Goal: Task Accomplishment & Management: Use online tool/utility

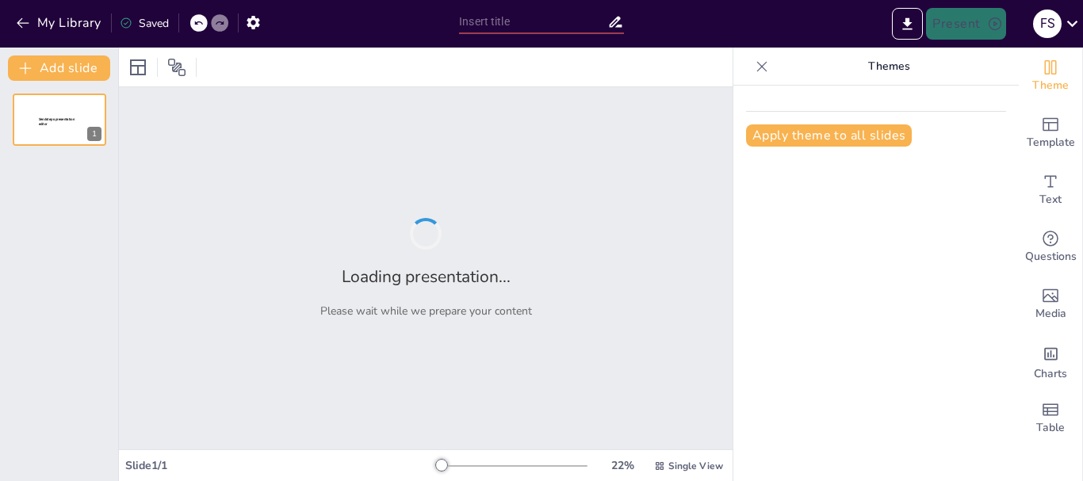
type input "Principios y Teorías del Aprendizaje: Fundamentos y Aplicaciones"
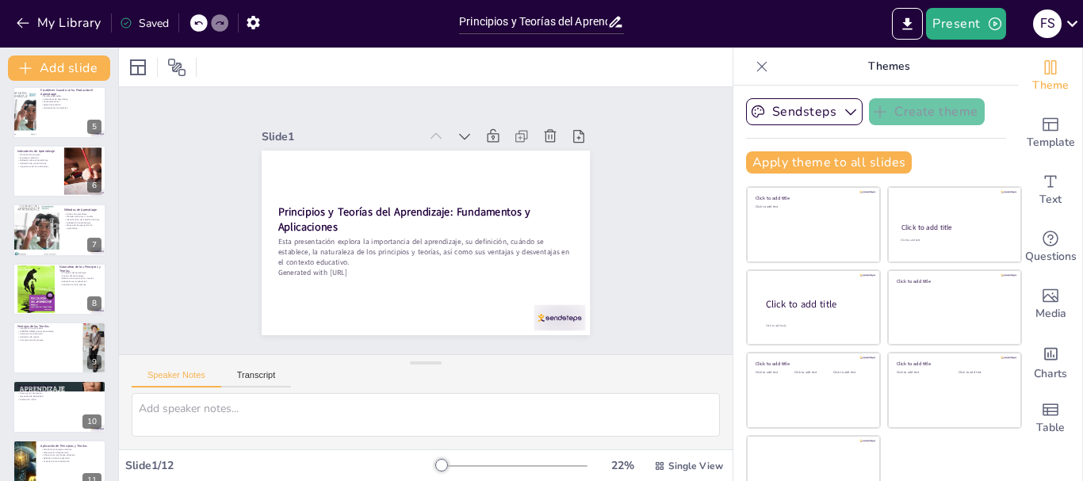
scroll to position [327, 0]
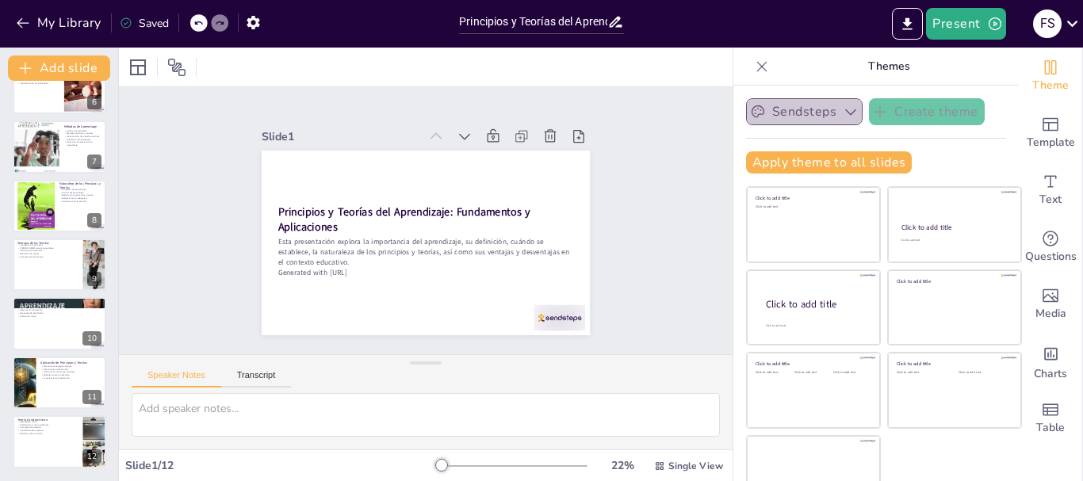
click at [843, 113] on icon "button" at bounding box center [851, 112] width 16 height 16
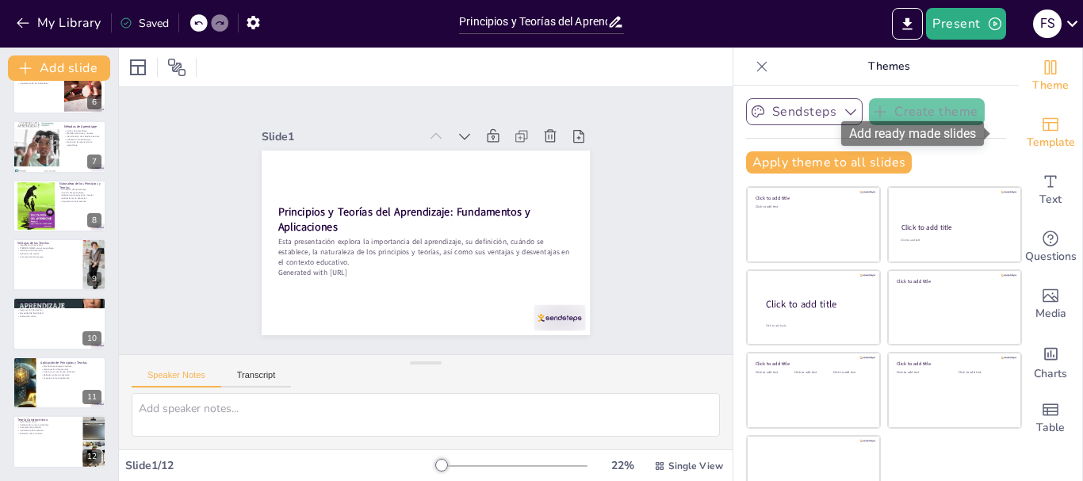
click at [1041, 127] on icon "Add ready made slides" at bounding box center [1050, 124] width 19 height 19
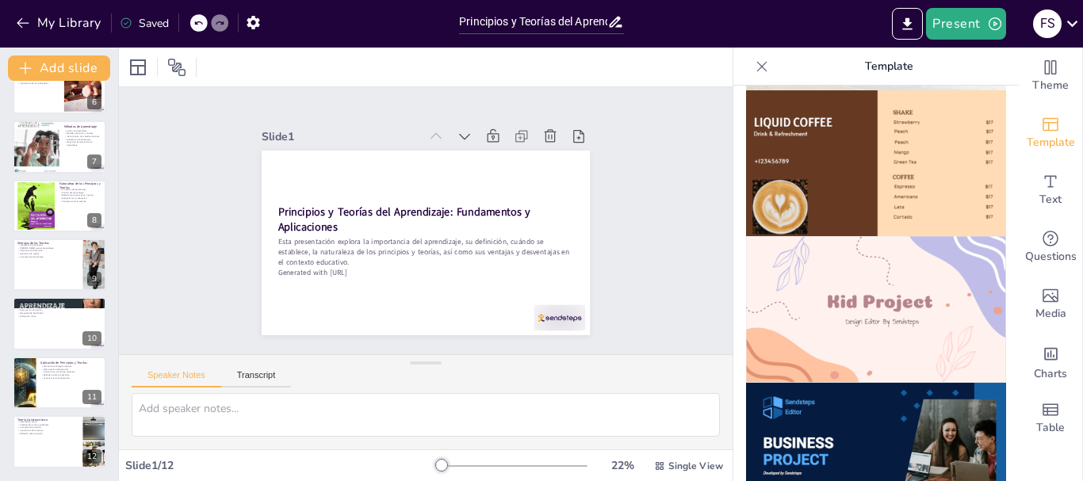
scroll to position [1038, 0]
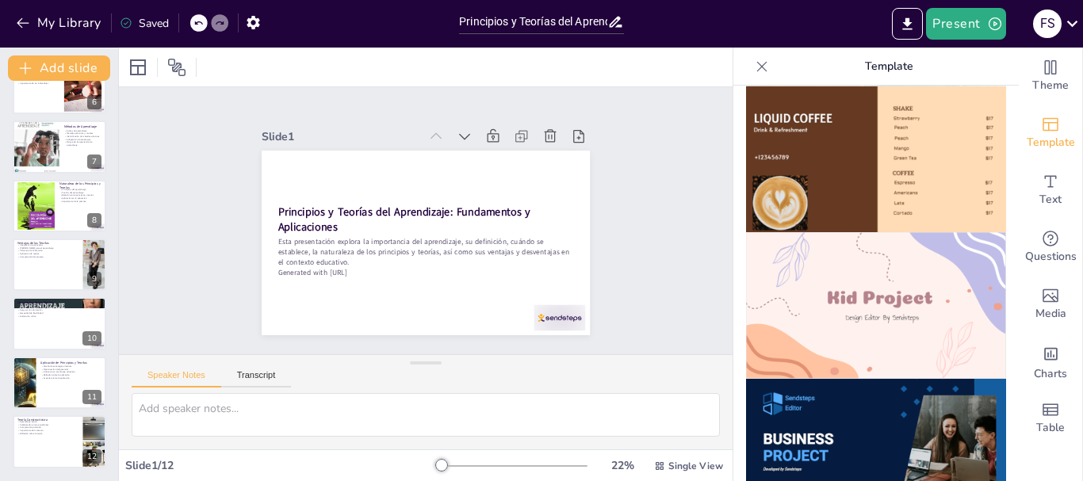
click at [887, 280] on img at bounding box center [876, 305] width 260 height 147
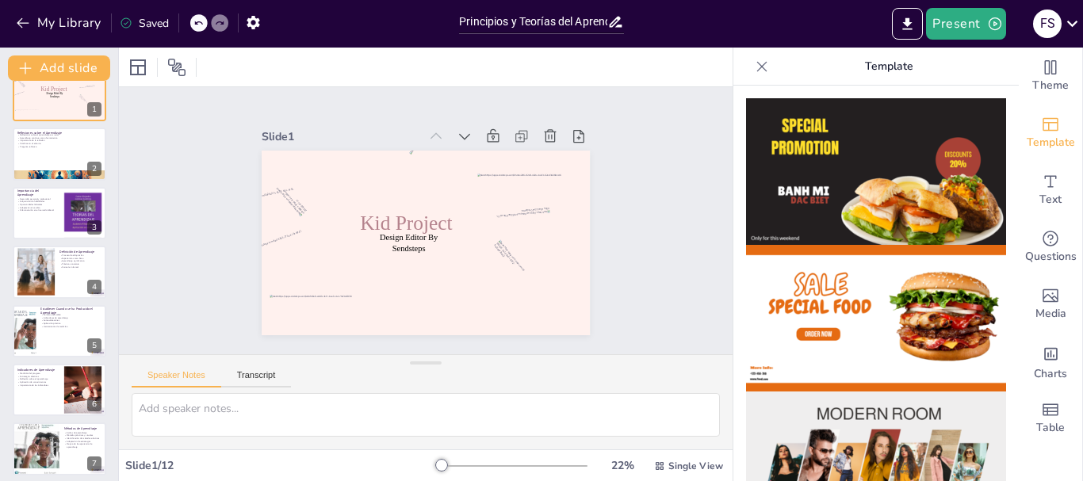
scroll to position [0, 0]
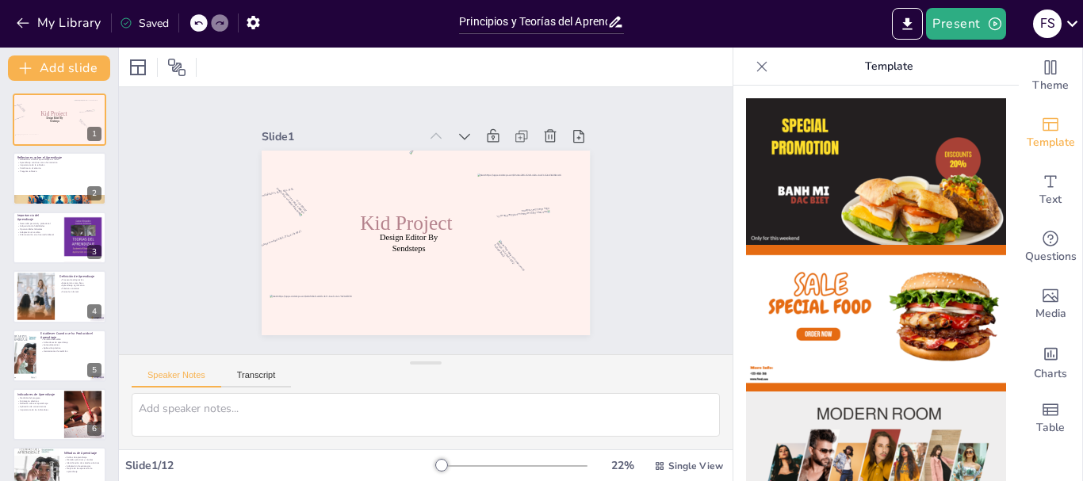
click at [198, 23] on icon at bounding box center [198, 23] width 10 height 10
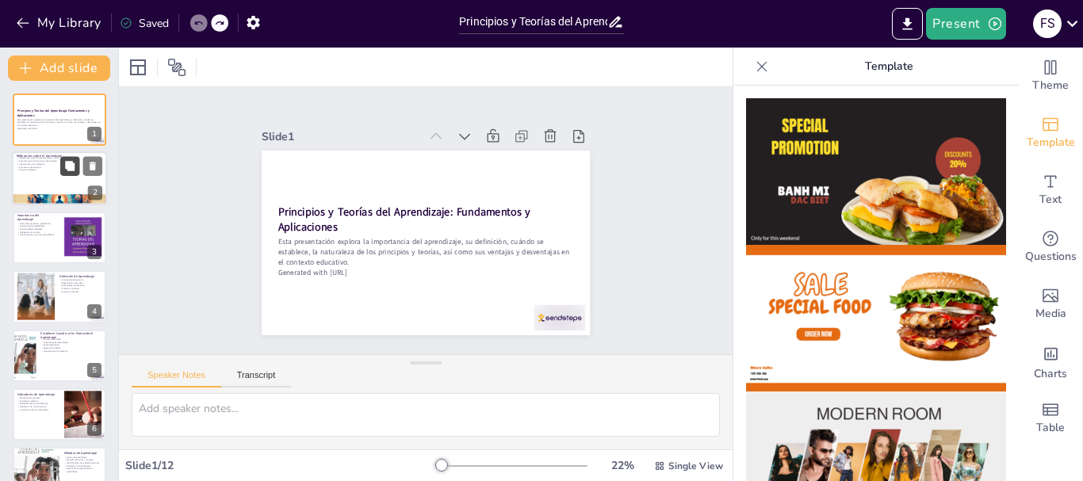
click at [60, 173] on button at bounding box center [69, 166] width 19 height 19
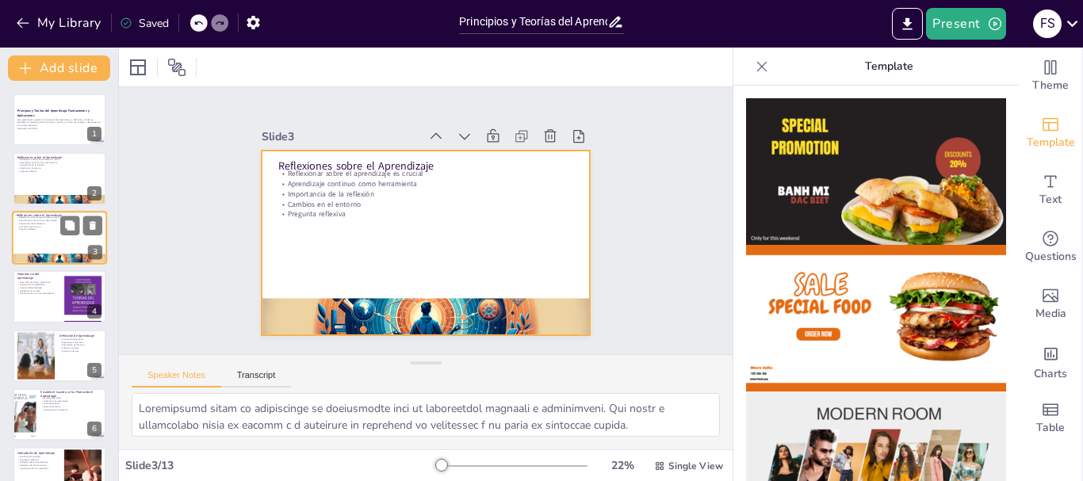
click at [57, 239] on div at bounding box center [59, 238] width 95 height 54
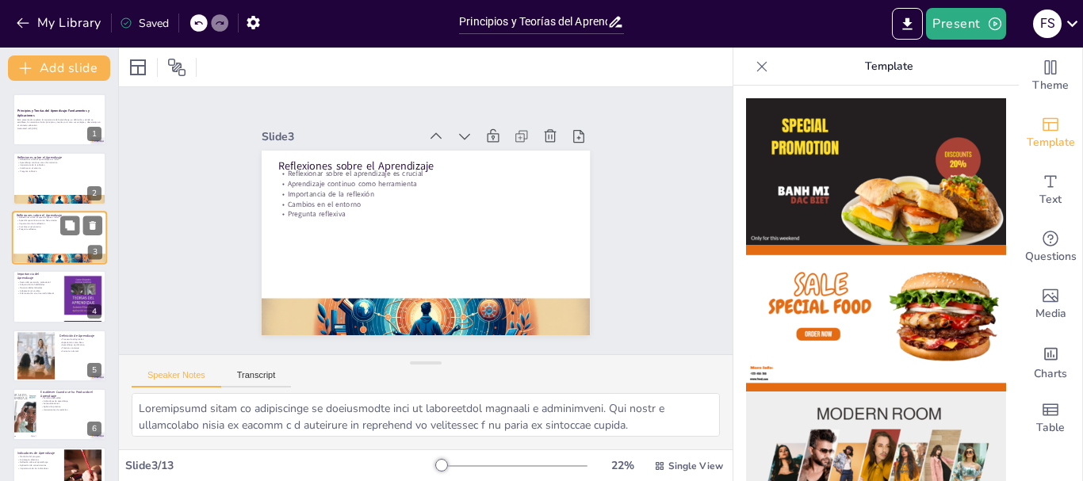
click at [57, 239] on div at bounding box center [59, 238] width 95 height 54
click at [59, 301] on div at bounding box center [83, 297] width 48 height 62
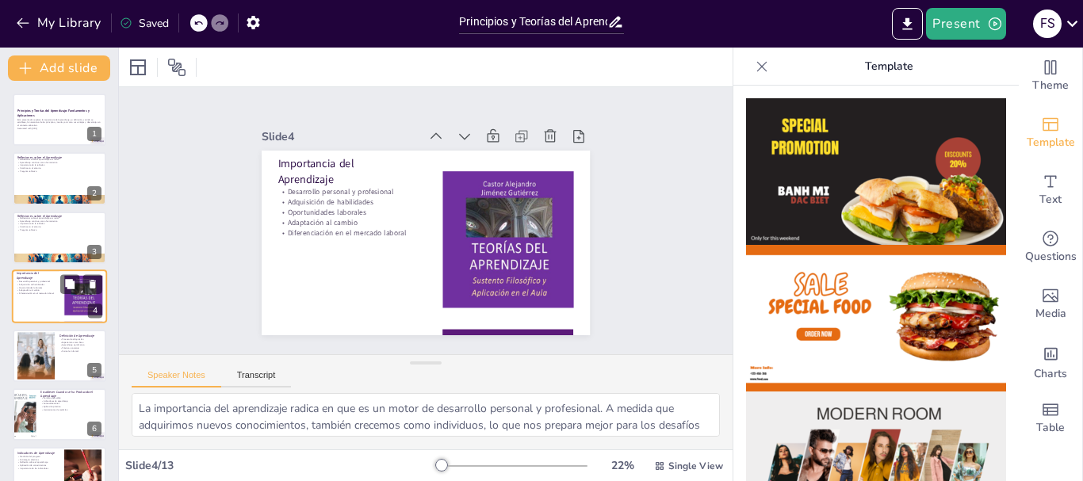
scroll to position [16, 0]
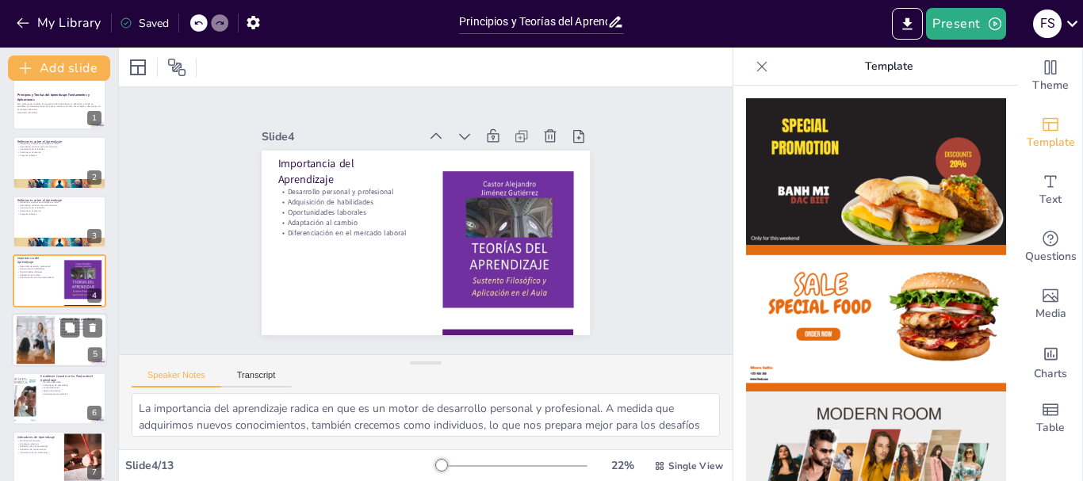
click at [49, 352] on div at bounding box center [35, 340] width 87 height 48
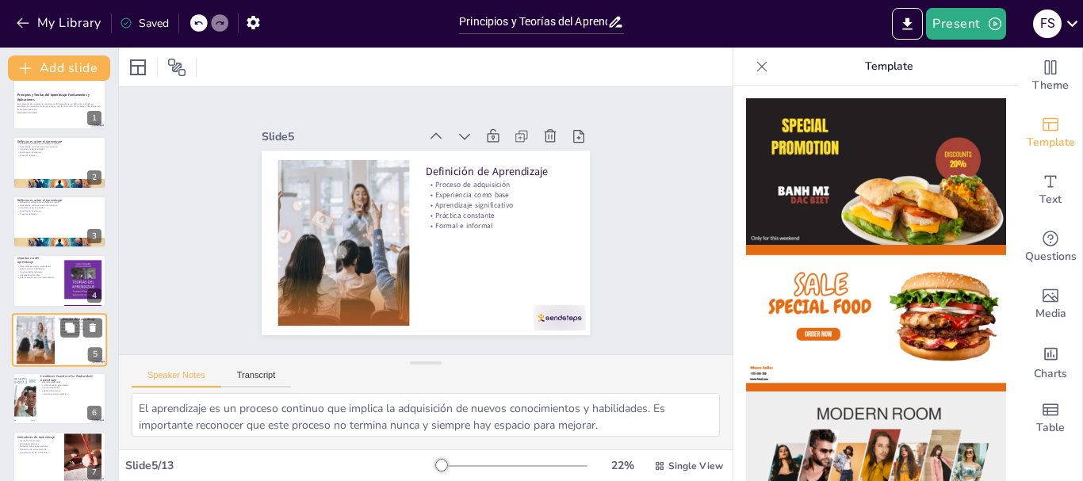
scroll to position [75, 0]
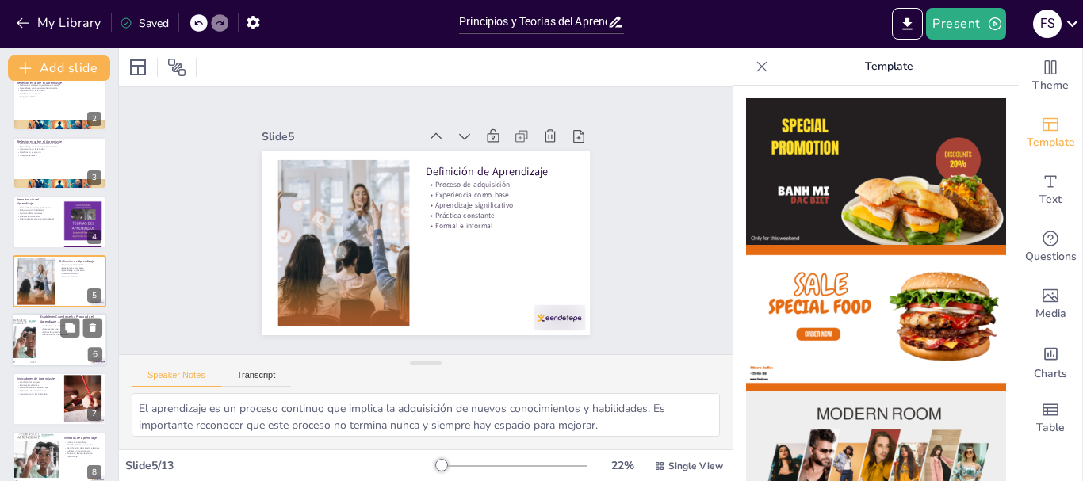
click at [48, 345] on div at bounding box center [59, 340] width 95 height 54
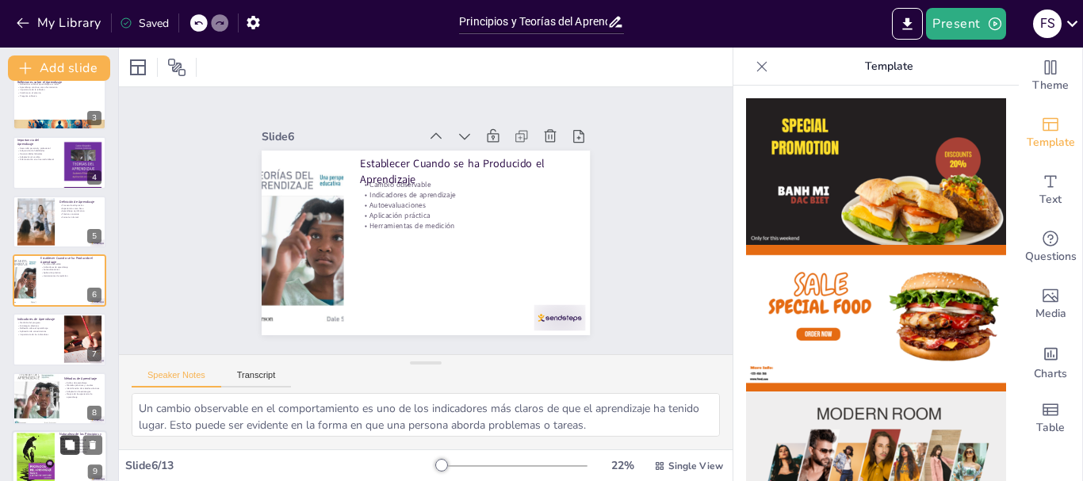
click at [67, 454] on button at bounding box center [69, 444] width 19 height 19
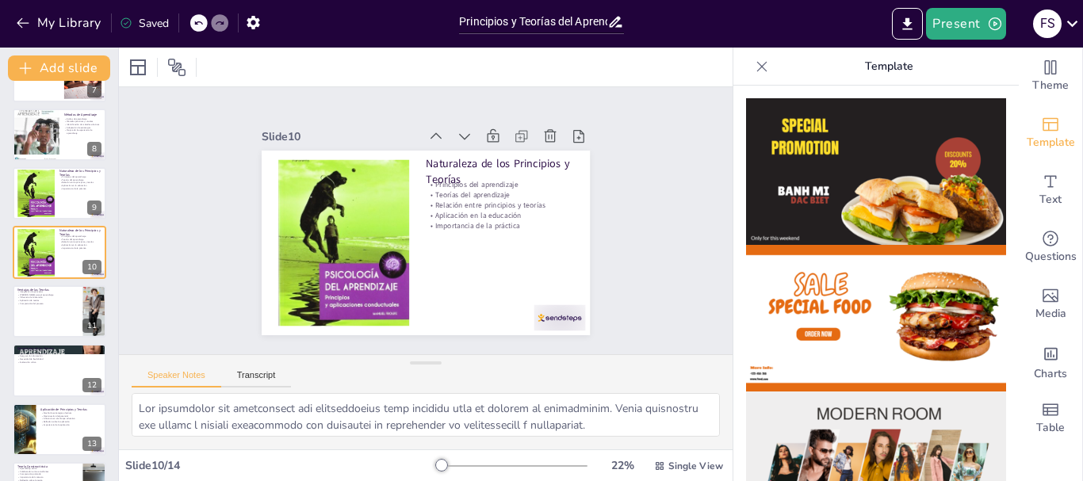
scroll to position [444, 0]
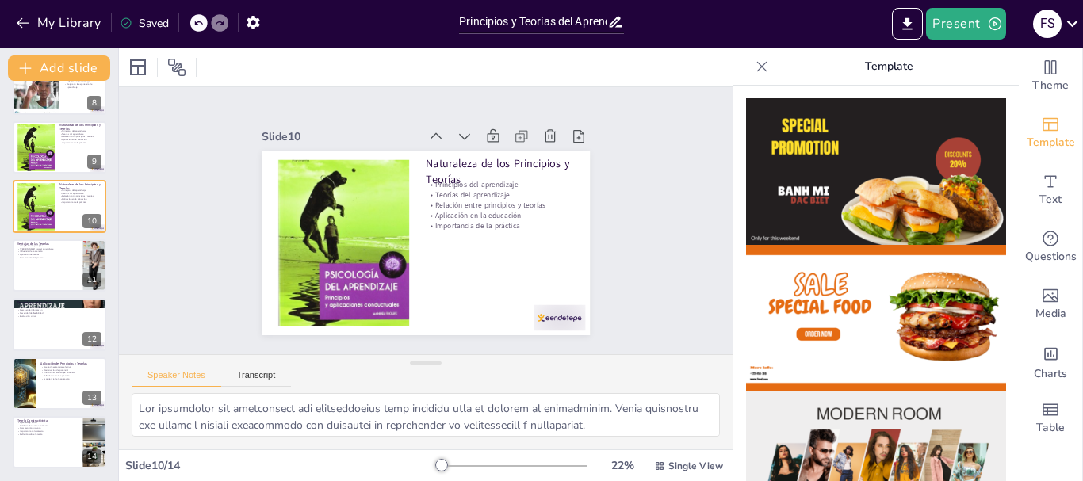
click at [59, 296] on div "Principios y Teorías del Aprendizaje: Fundamentos y Aplicaciones Esta presentac…" at bounding box center [59, 59] width 118 height 819
click at [36, 257] on p "Comprensión del proceso" at bounding box center [48, 257] width 62 height 3
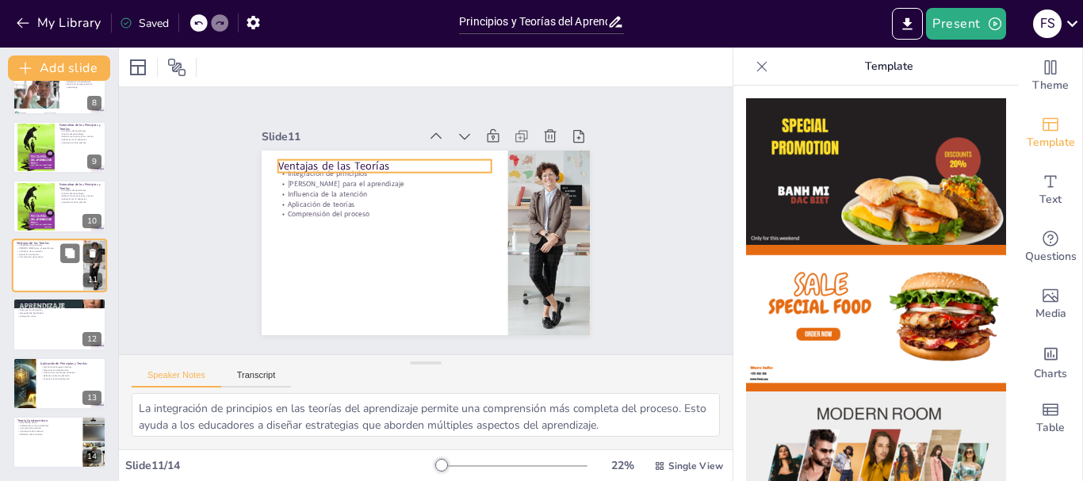
scroll to position [428, 0]
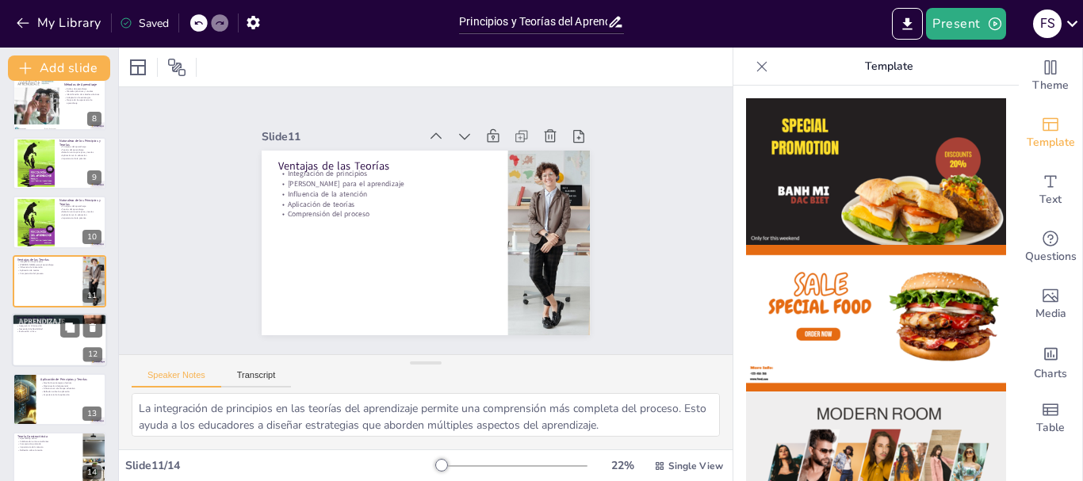
click at [52, 342] on div at bounding box center [59, 340] width 95 height 54
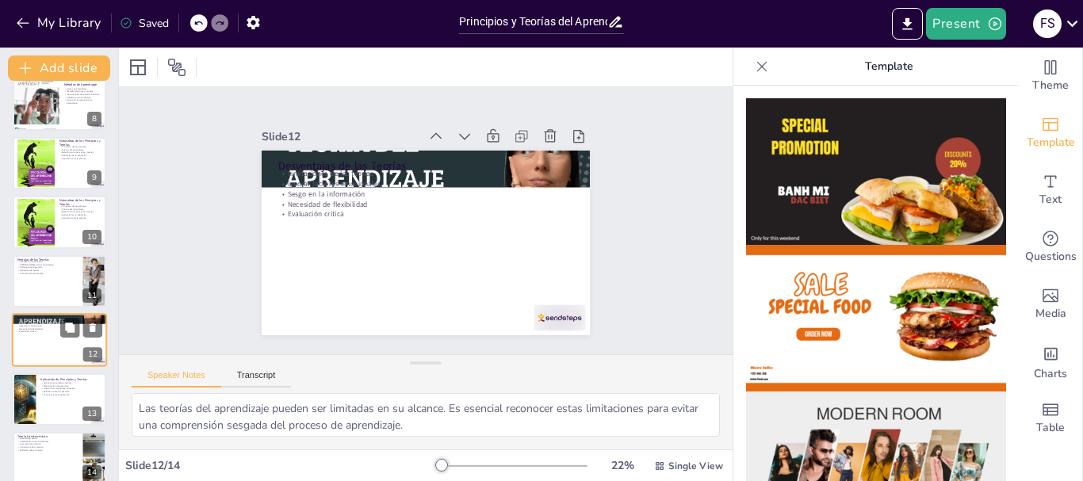
scroll to position [444, 0]
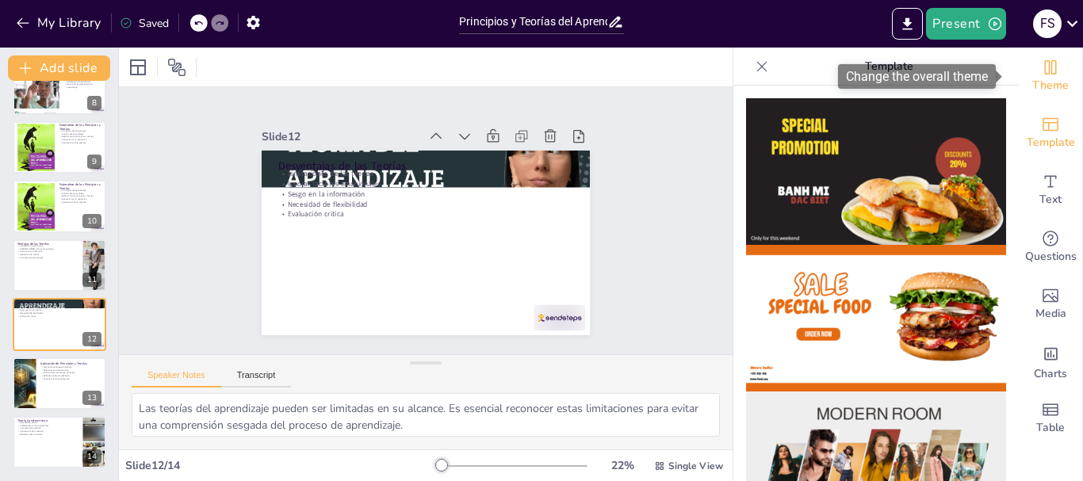
click at [1050, 75] on div "Theme" at bounding box center [1050, 76] width 63 height 57
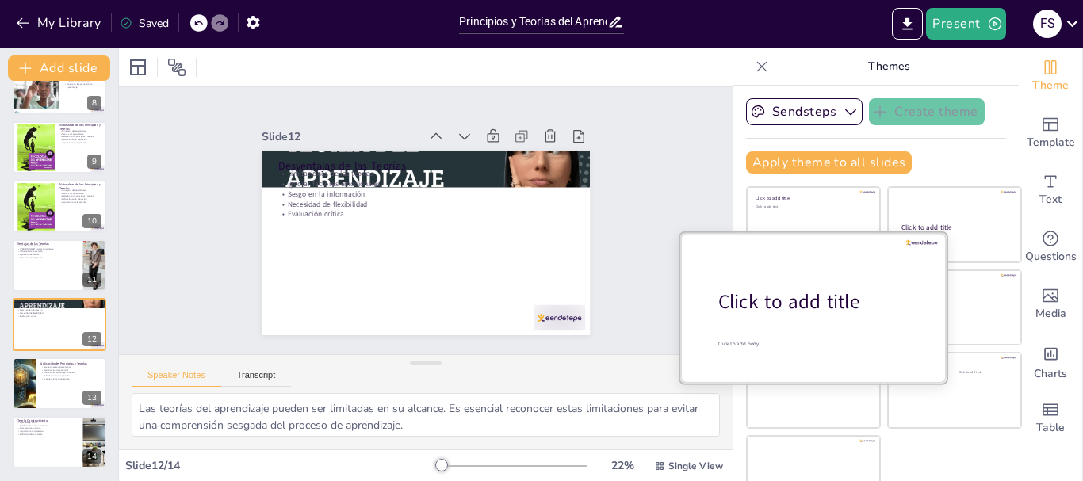
click at [802, 324] on div at bounding box center [813, 307] width 266 height 150
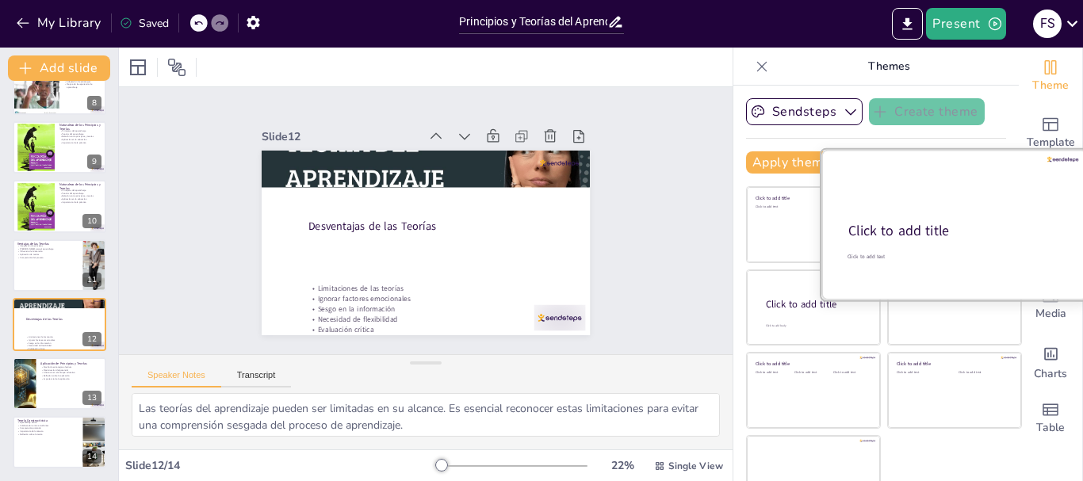
click at [914, 221] on div "Click to add title" at bounding box center [953, 231] width 210 height 20
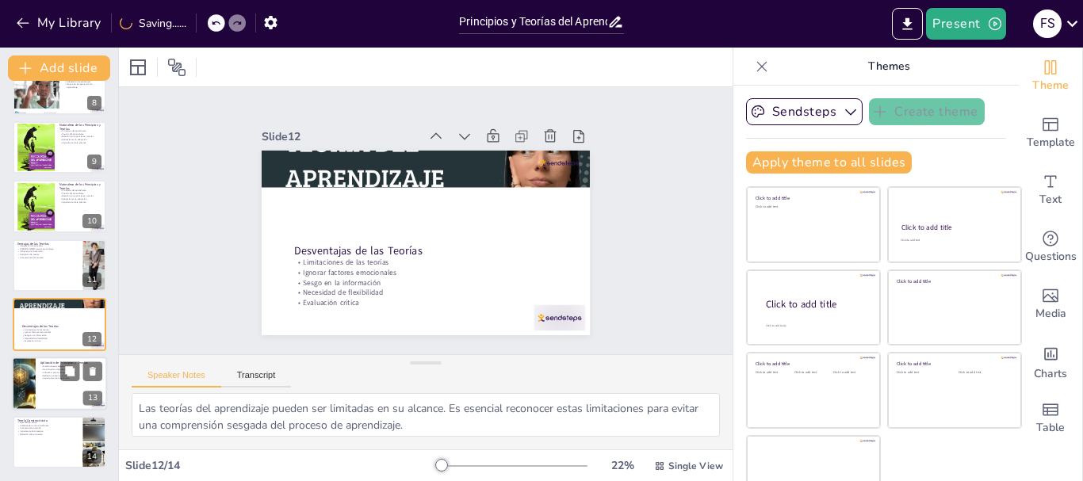
click at [38, 399] on div at bounding box center [59, 384] width 95 height 54
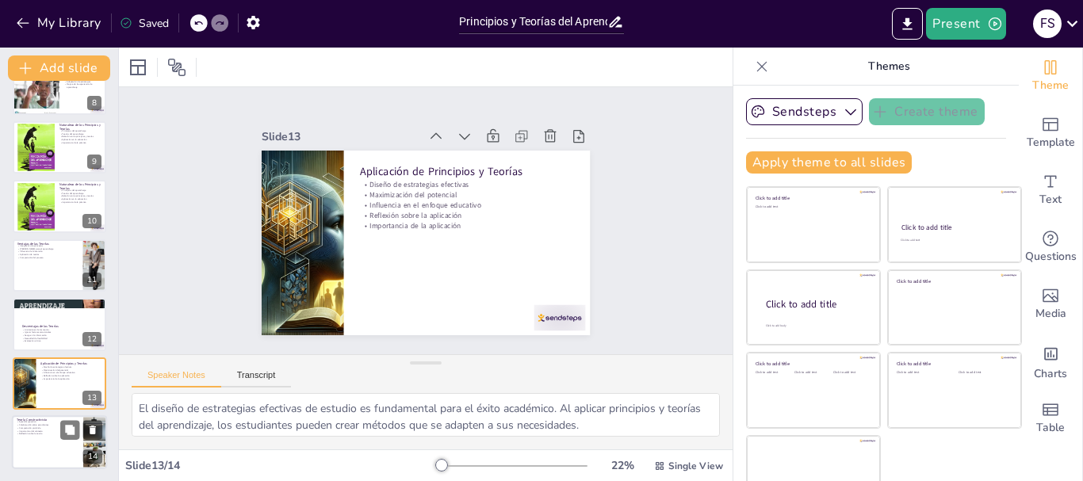
click at [52, 446] on div at bounding box center [59, 442] width 95 height 54
type textarea "Lo ipsumdolors ametco ad elitseddoei te in utlabo etdoloremagnaal. Enimadm ven …"
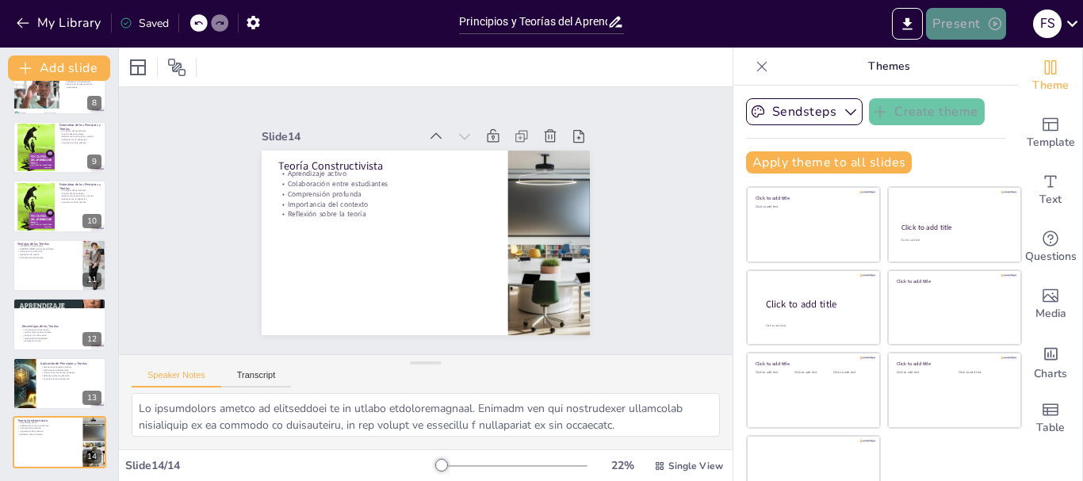
click at [991, 23] on icon "button" at bounding box center [995, 24] width 16 height 16
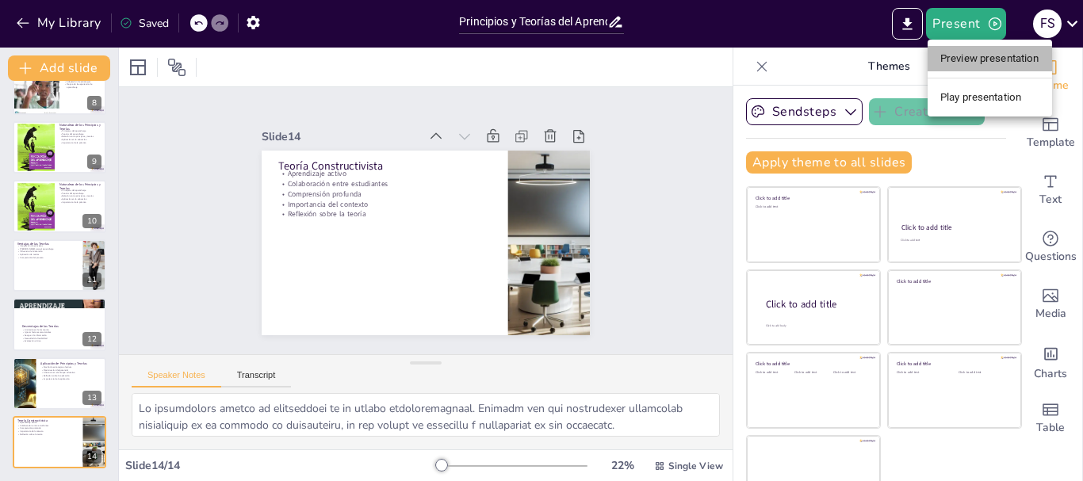
click at [975, 63] on li "Preview presentation" at bounding box center [990, 58] width 124 height 25
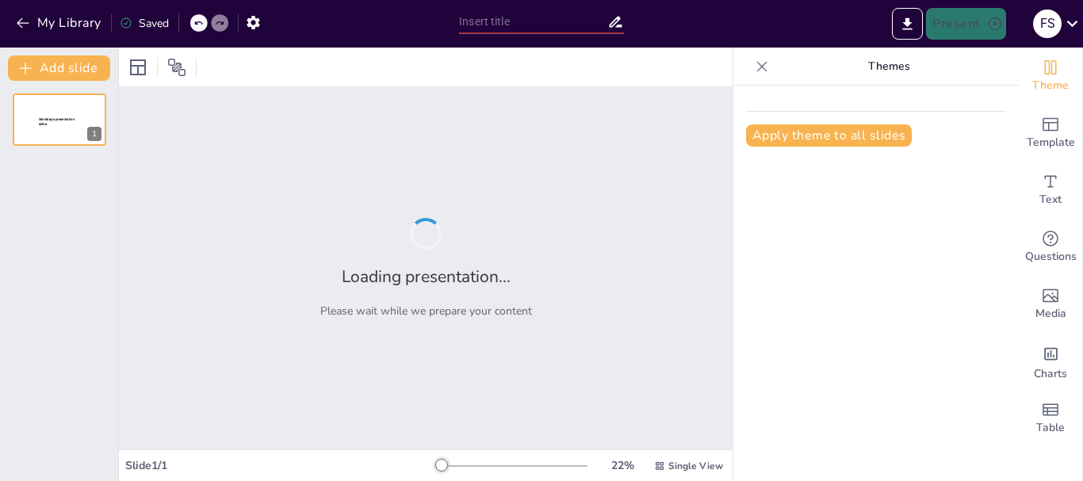
type input "Principios y Teorías del Aprendizaje: Fundamentos y Aplicaciones"
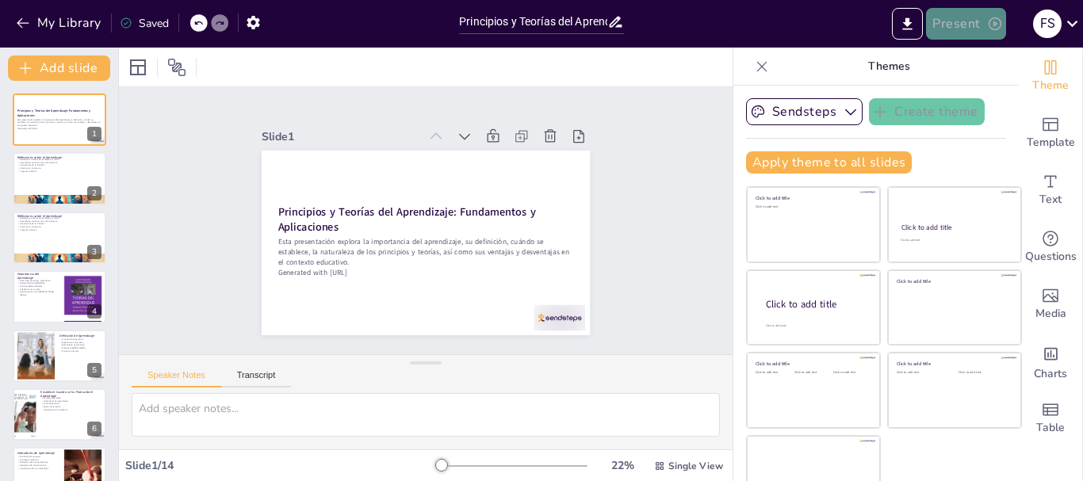
click at [987, 24] on icon "button" at bounding box center [995, 24] width 16 height 16
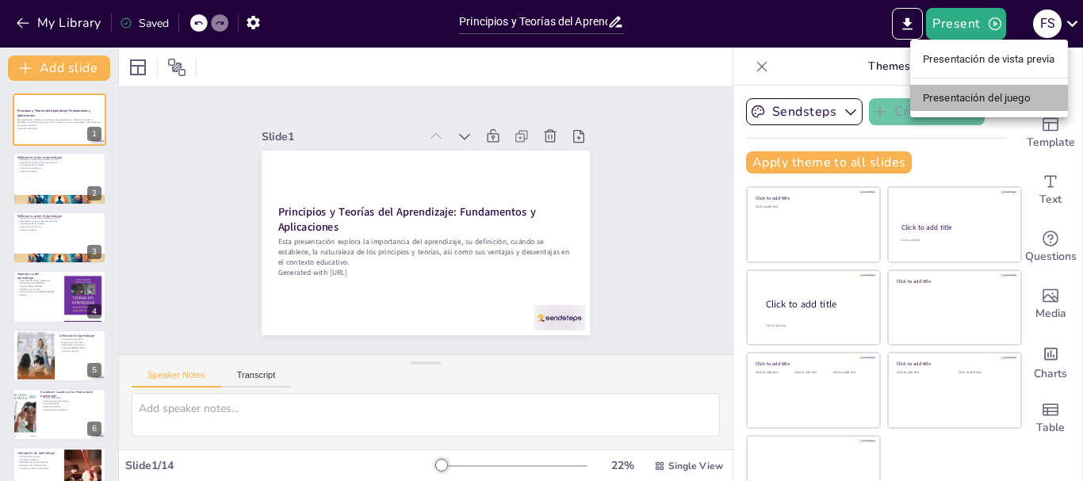
click at [977, 92] on font "Presentación del juego" at bounding box center [977, 98] width 108 height 12
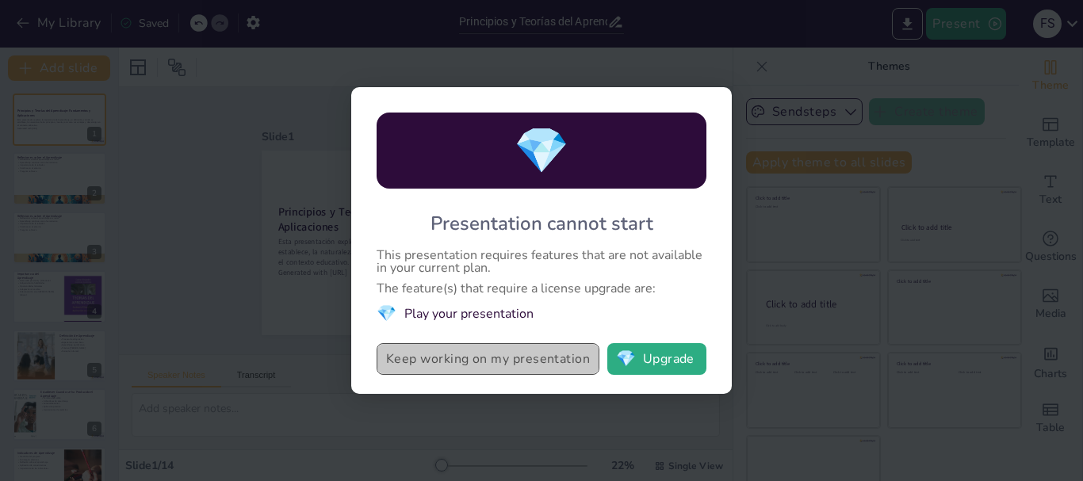
click at [505, 362] on button "Keep working on my presentation" at bounding box center [488, 359] width 223 height 32
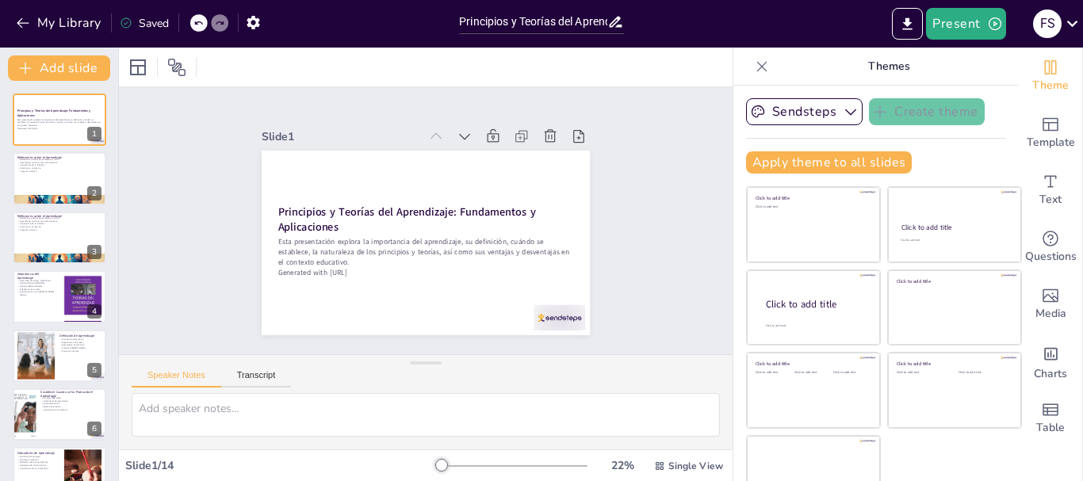
click at [754, 70] on icon at bounding box center [762, 67] width 16 height 16
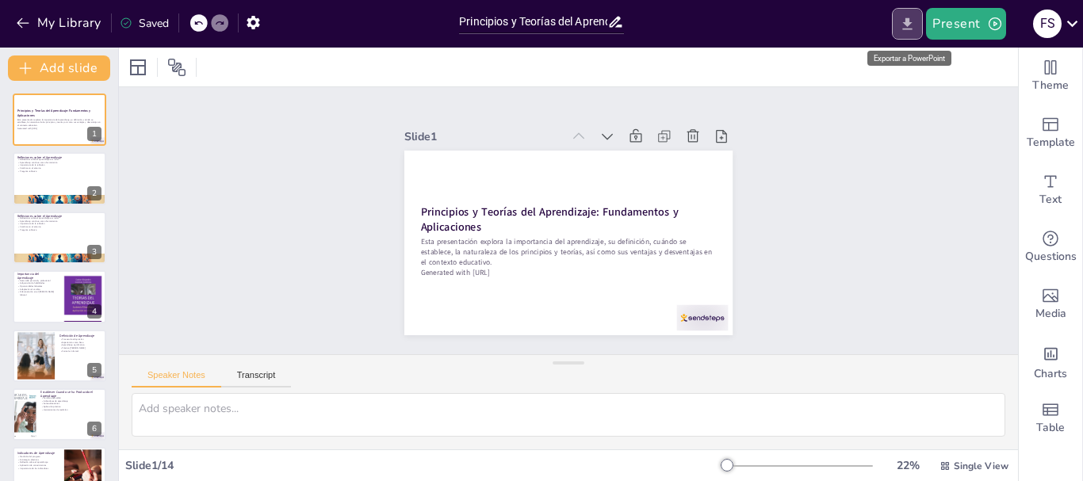
click at [907, 25] on icon "Export to PowerPoint" at bounding box center [907, 24] width 17 height 17
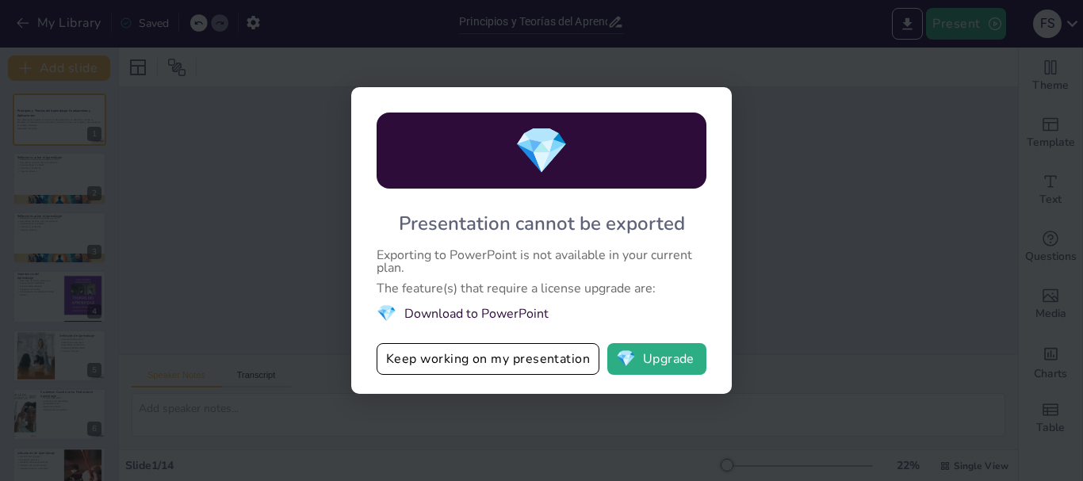
click at [829, 226] on div "💎 Presentation cannot be exported Exporting to PowerPoint is not available in y…" at bounding box center [541, 240] width 1083 height 481
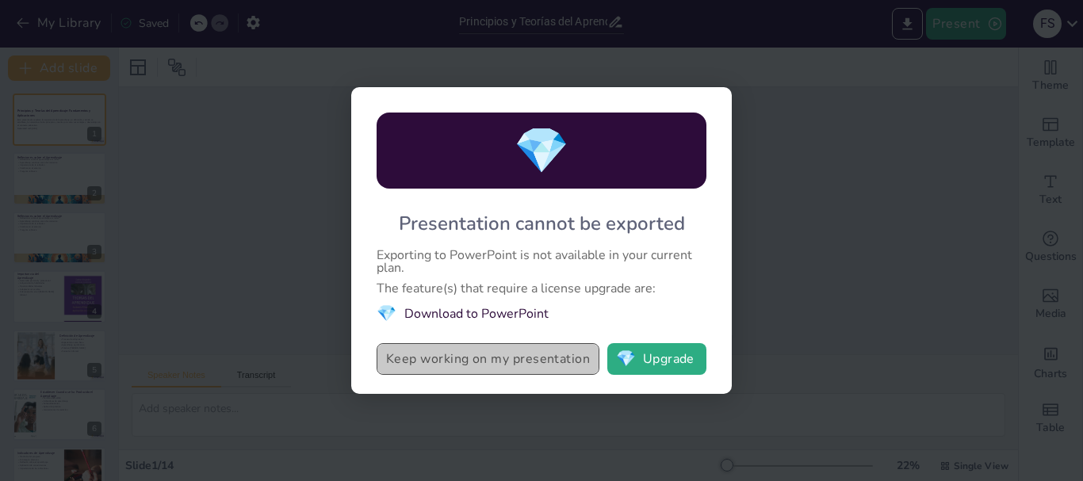
click at [487, 356] on button "Keep working on my presentation" at bounding box center [488, 359] width 223 height 32
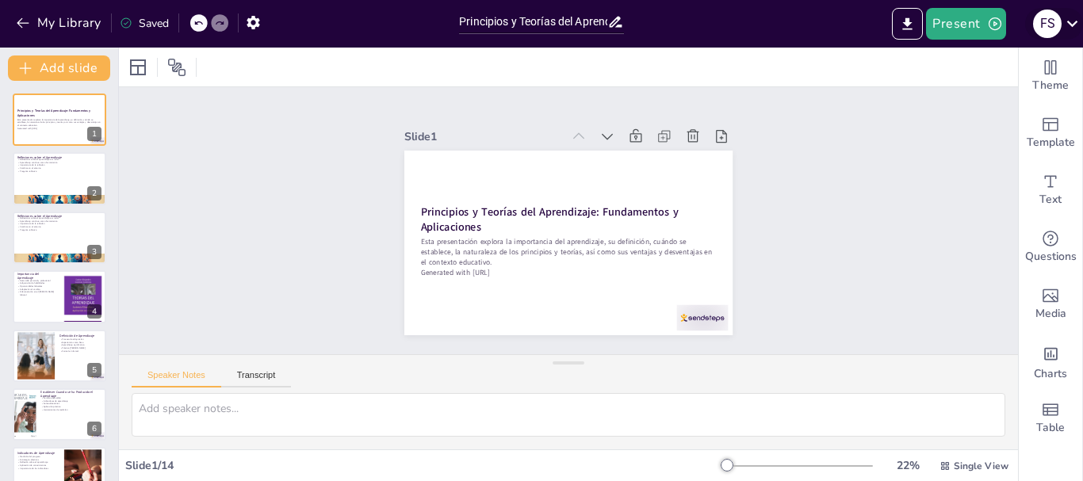
click at [1074, 29] on icon at bounding box center [1072, 23] width 21 height 21
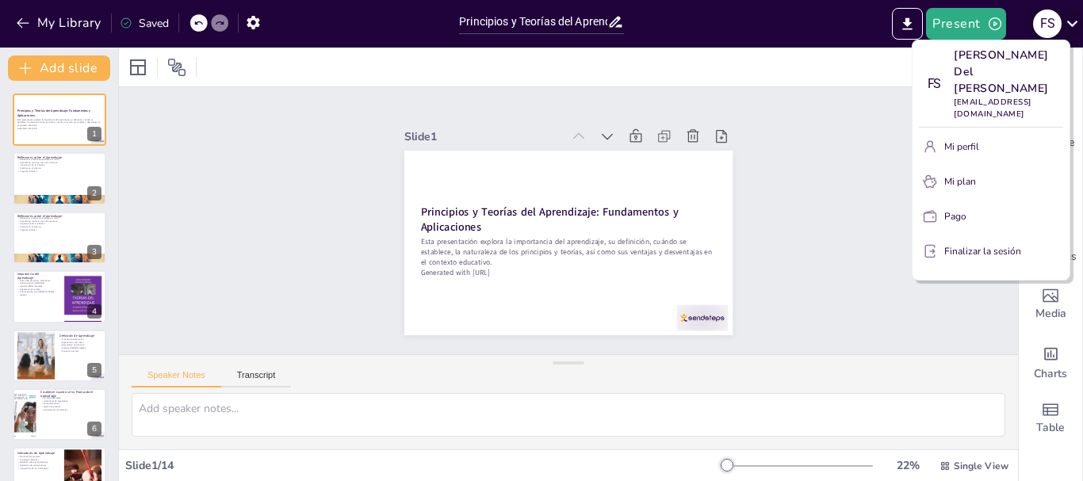
click at [1074, 29] on div at bounding box center [541, 240] width 1083 height 481
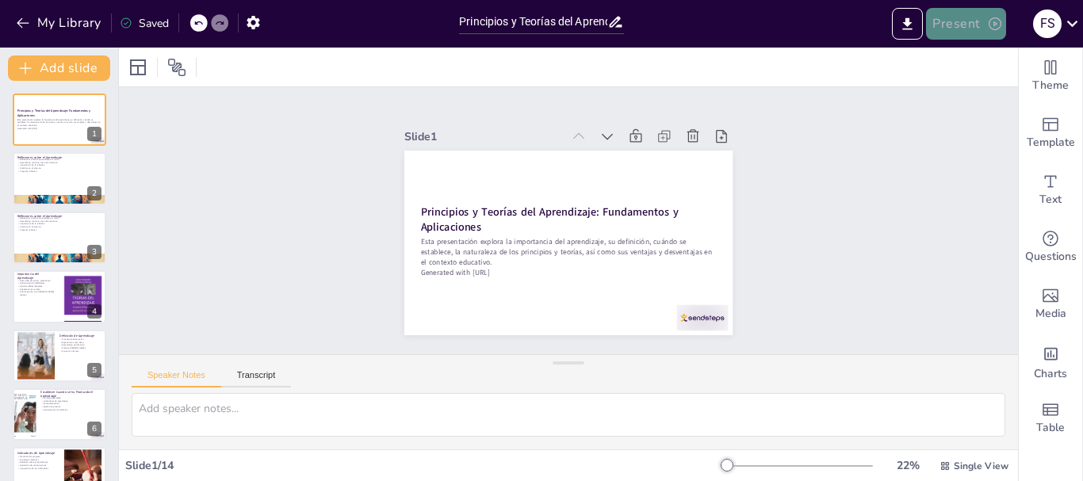
click at [957, 22] on button "Present" at bounding box center [965, 24] width 79 height 32
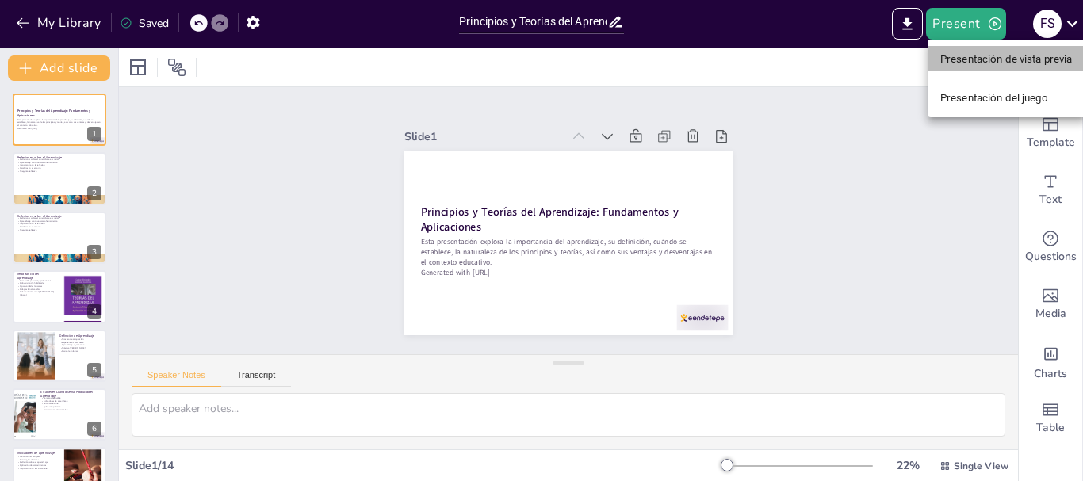
click at [969, 56] on font "Presentación de vista previa" at bounding box center [1006, 59] width 132 height 12
